Goal: Transaction & Acquisition: Purchase product/service

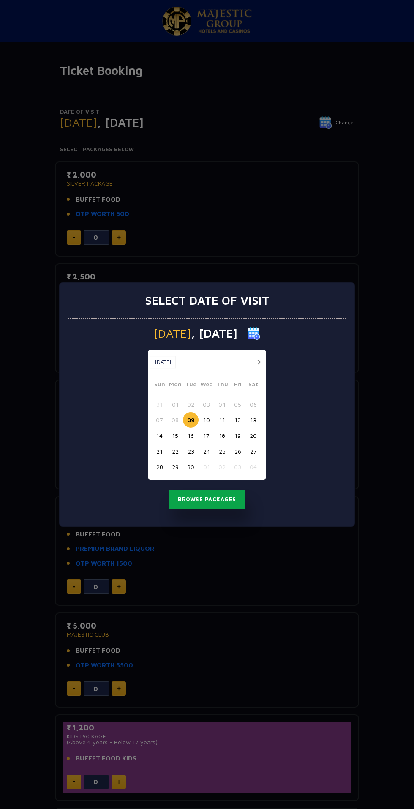
click at [215, 500] on button "Browse Packages" at bounding box center [207, 499] width 76 height 19
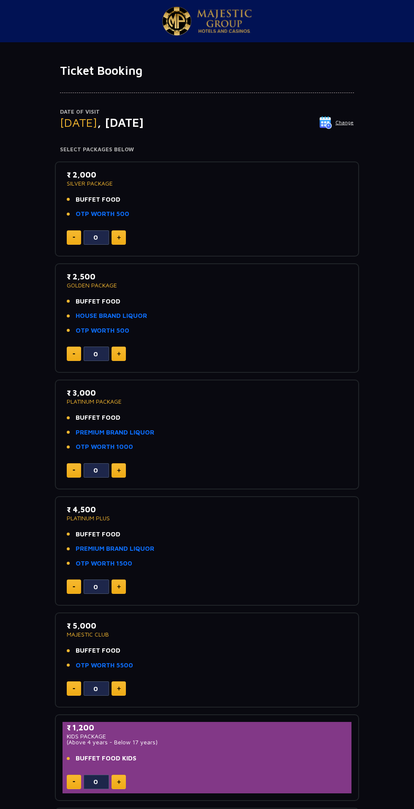
click at [136, 430] on link "PREMIUM BRAND LIQUOR" at bounding box center [115, 433] width 79 height 10
click at [101, 414] on span "BUFFET FOOD" at bounding box center [98, 418] width 45 height 10
click at [98, 416] on span "BUFFET FOOD" at bounding box center [98, 418] width 45 height 10
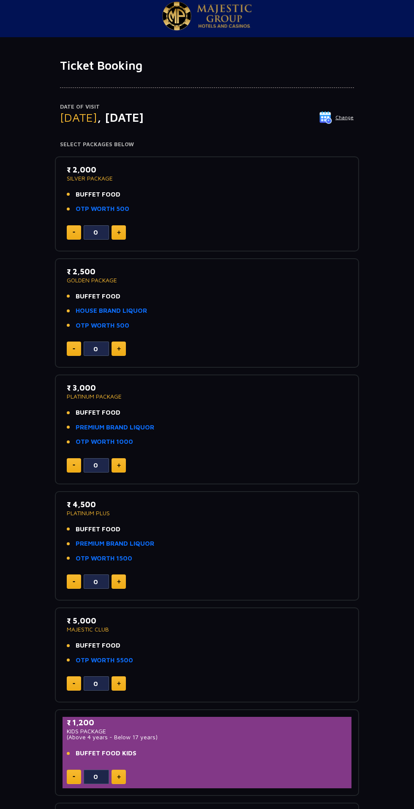
click at [148, 423] on link "PREMIUM BRAND LIQUOR" at bounding box center [115, 428] width 79 height 10
click at [132, 543] on link "PREMIUM BRAND LIQUOR" at bounding box center [115, 544] width 79 height 10
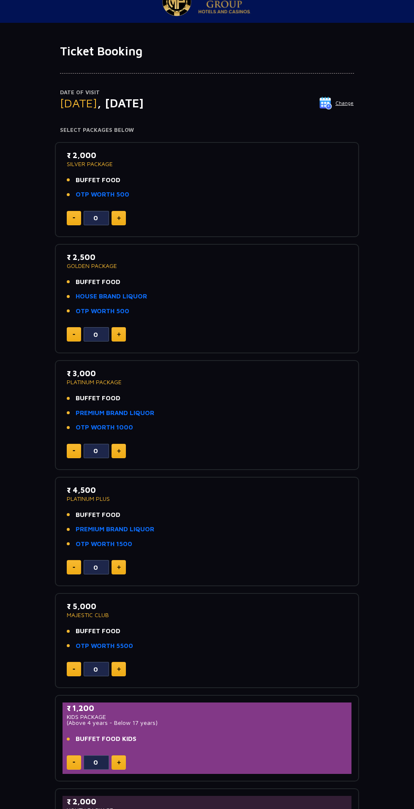
scroll to position [0, 0]
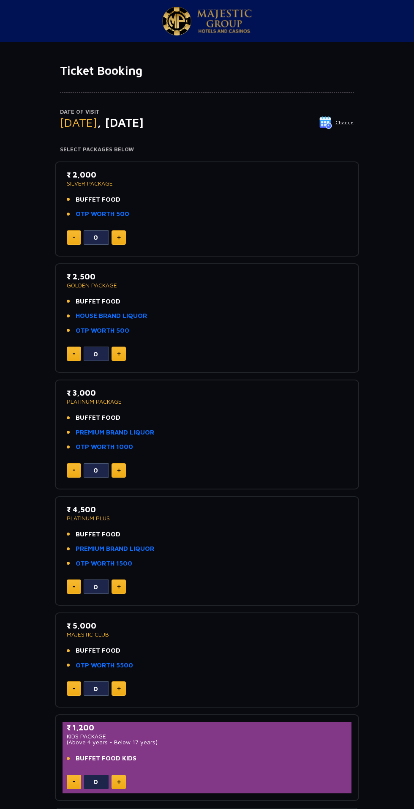
click at [129, 428] on link "PREMIUM BRAND LIQUOR" at bounding box center [115, 433] width 79 height 10
click at [135, 315] on link "HOUSE BRAND LIQUOR" at bounding box center [111, 316] width 71 height 10
click at [137, 545] on link "PREMIUM BRAND LIQUOR" at bounding box center [115, 549] width 79 height 10
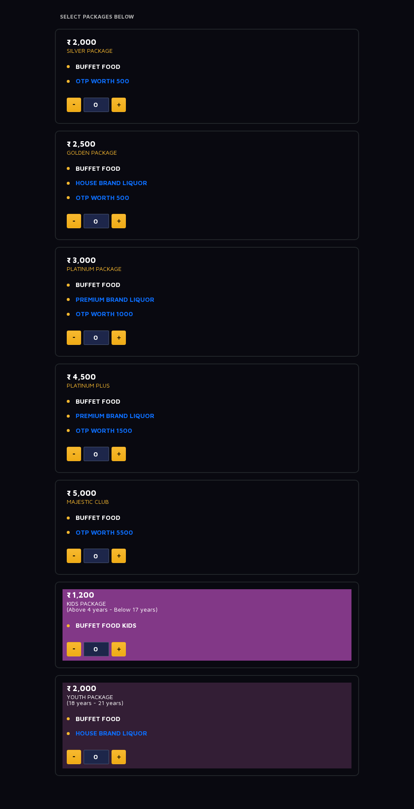
scroll to position [132, 0]
click at [146, 412] on link "PREMIUM BRAND LIQUOR" at bounding box center [115, 417] width 79 height 10
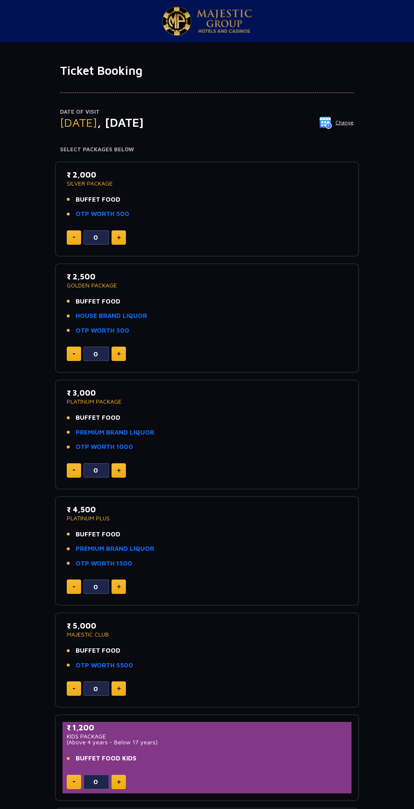
scroll to position [2, 0]
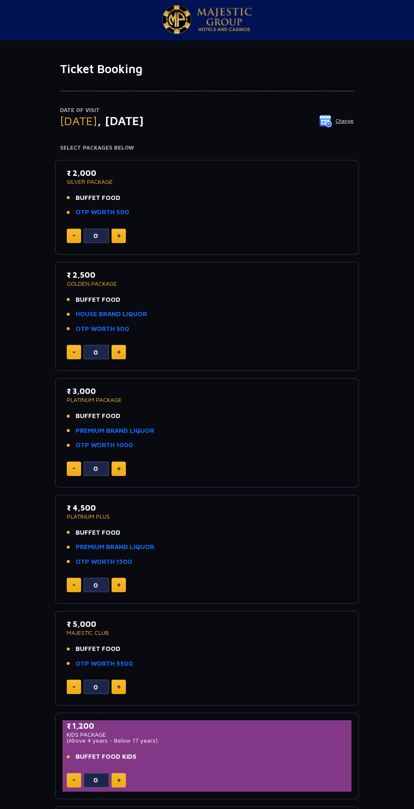
click at [139, 430] on link "PREMIUM BRAND LIQUOR" at bounding box center [115, 431] width 79 height 10
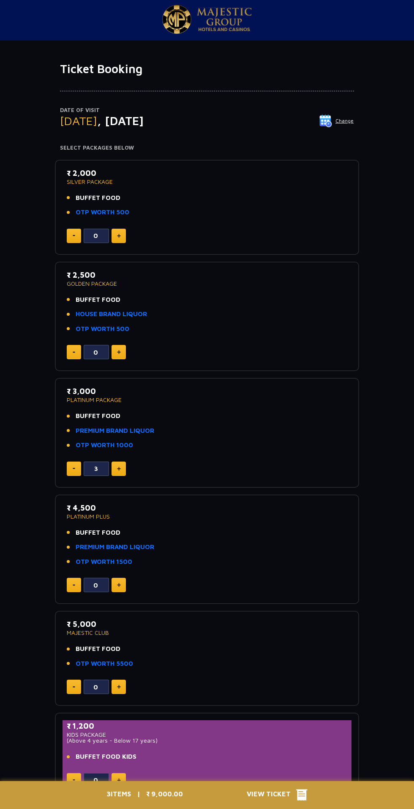
type input "4"
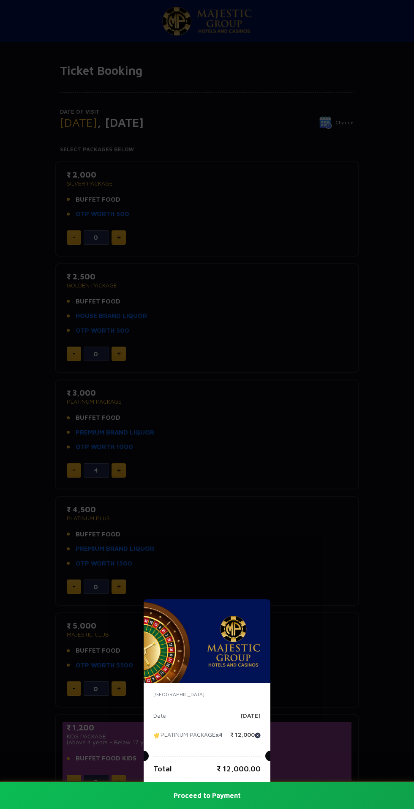
click at [226, 798] on button "Proceed to Payment" at bounding box center [207, 795] width 414 height 27
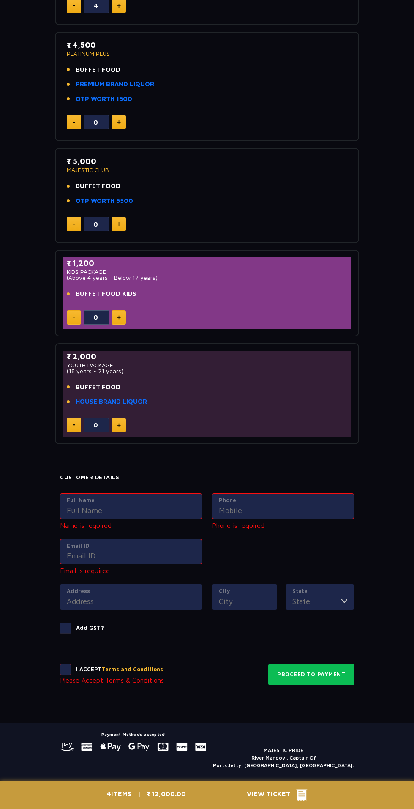
scroll to position [484, 0]
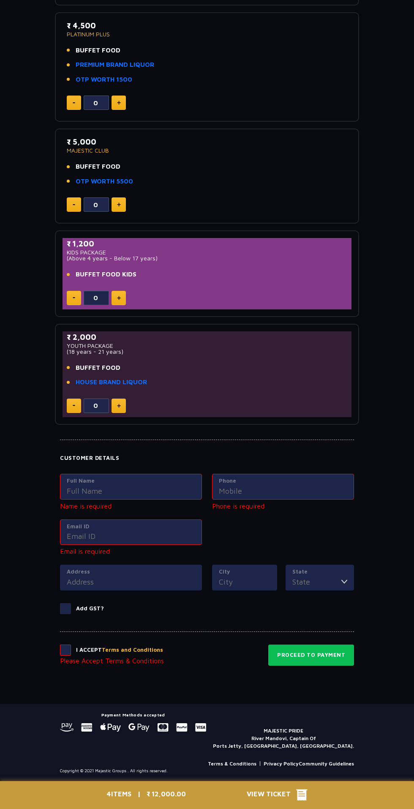
click at [288, 789] on span "View Ticket" at bounding box center [271, 795] width 49 height 13
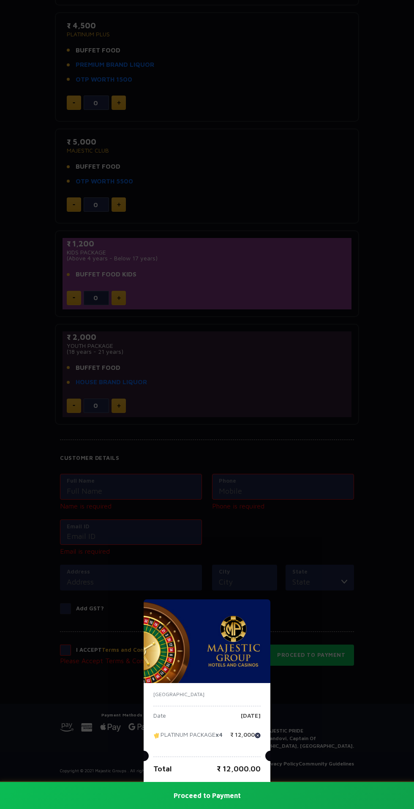
click at [340, 700] on div "[GEOGRAPHIC_DATA] Date [DATE] PLATINUM PACKAGE x4 ₹ 12,000 Total ₹ 12,000.00 Pr…" at bounding box center [207, 404] width 414 height 809
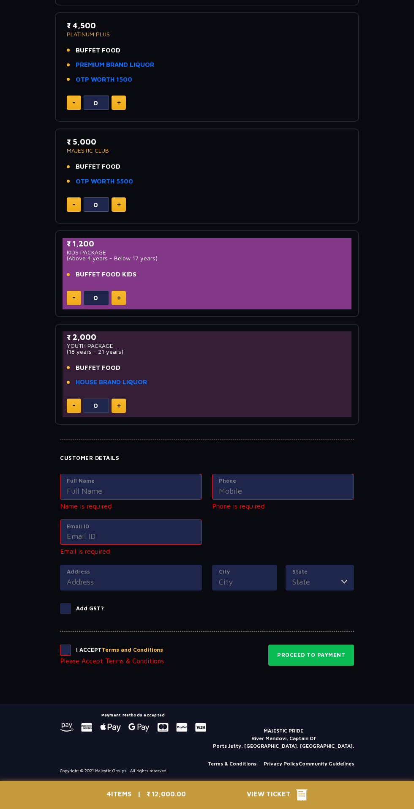
click at [194, 789] on div "4 ITEMS | ₹ 12,000.00 View Ticket" at bounding box center [206, 795] width 211 height 28
